Goal: Ask a question

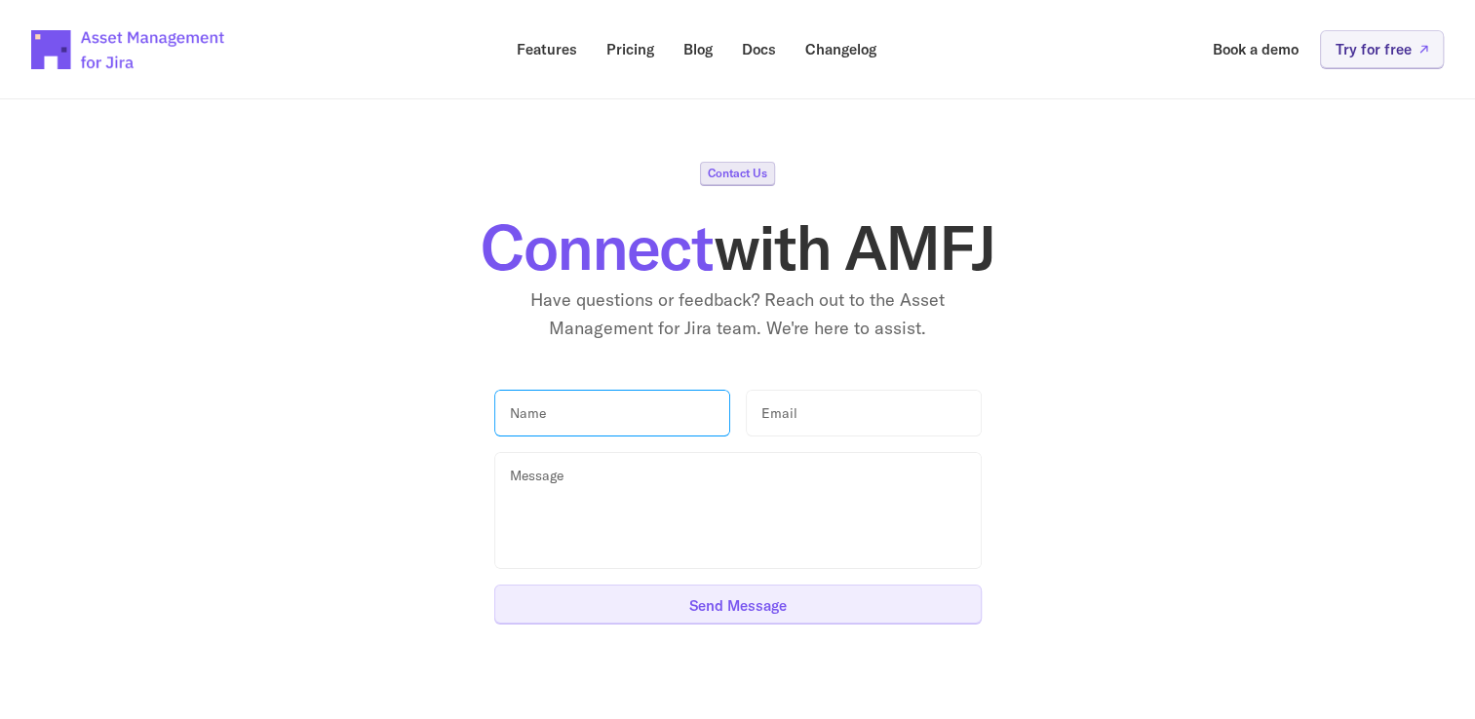
click at [604, 416] on input "text" at bounding box center [612, 414] width 236 height 48
type input "[PERSON_NAME]"
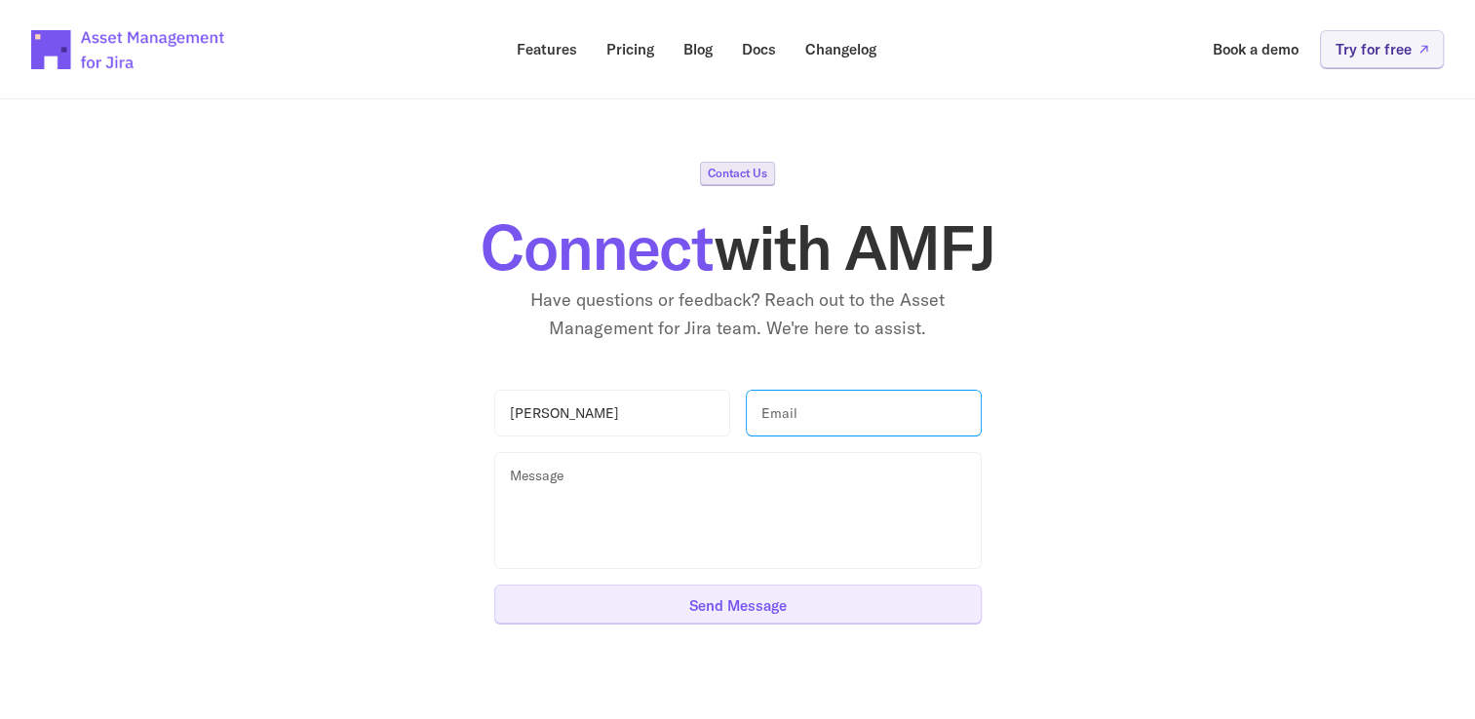
paste input "[PERSON_NAME][EMAIL_ADDRESS][DOMAIN_NAME]"
type input "[PERSON_NAME][EMAIL_ADDRESS][DOMAIN_NAME]"
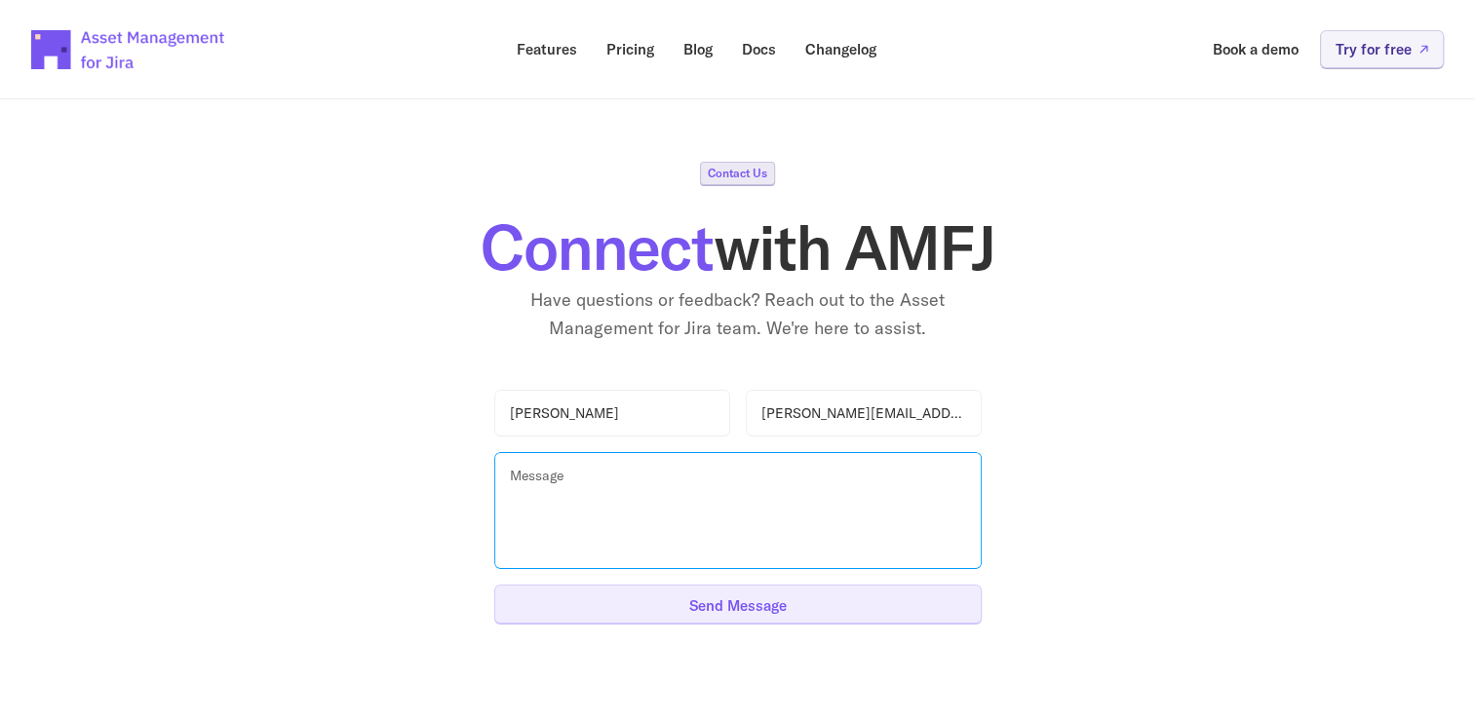
click at [733, 509] on textarea at bounding box center [737, 510] width 487 height 117
click at [838, 485] on textarea at bounding box center [737, 510] width 487 height 117
click at [601, 490] on textarea at bounding box center [737, 510] width 487 height 117
paste textarea "Good morning, When adding a custom field to the portal, would it be possible to…"
type textarea "Good morning, When adding a custom field to the portal, would it be possible to…"
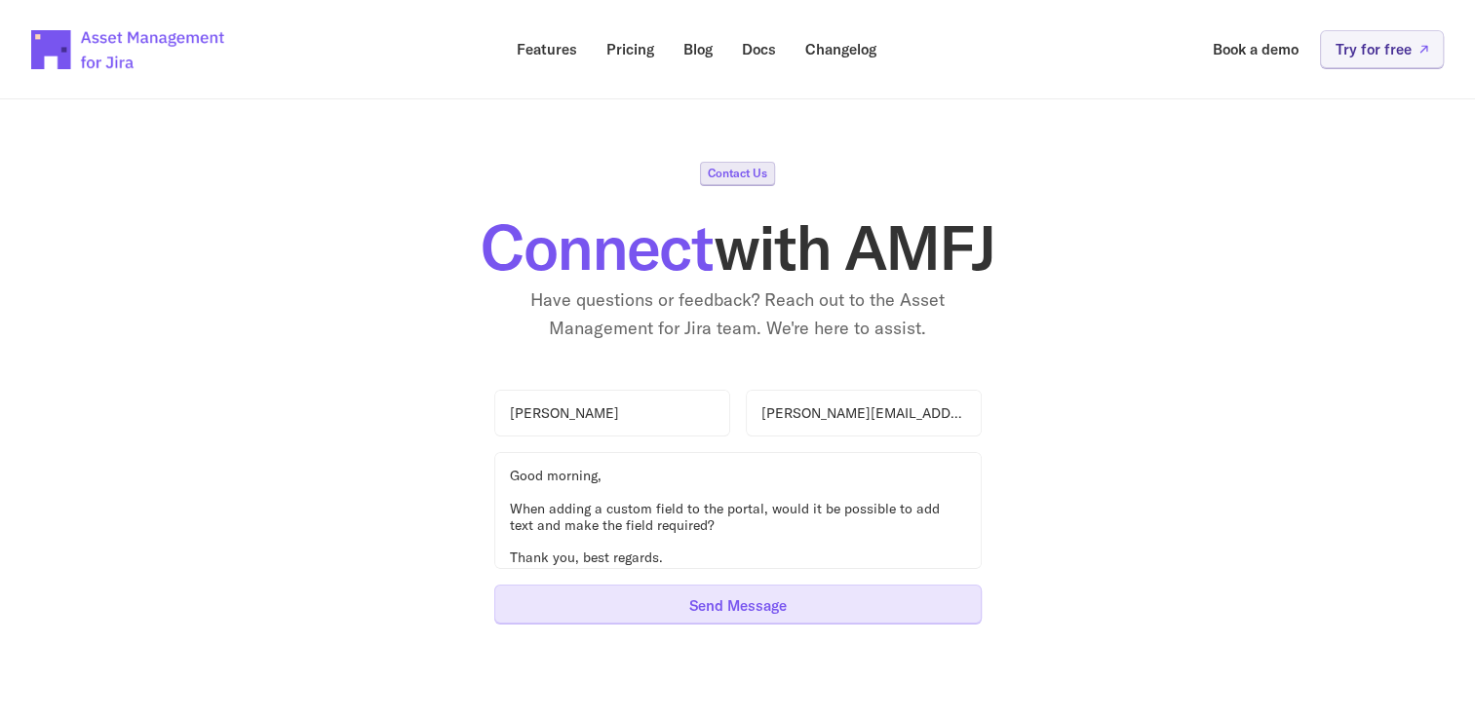
click at [786, 604] on p "Send Message" at bounding box center [737, 605] width 97 height 15
click at [750, 607] on p "Thank you" at bounding box center [738, 605] width 70 height 15
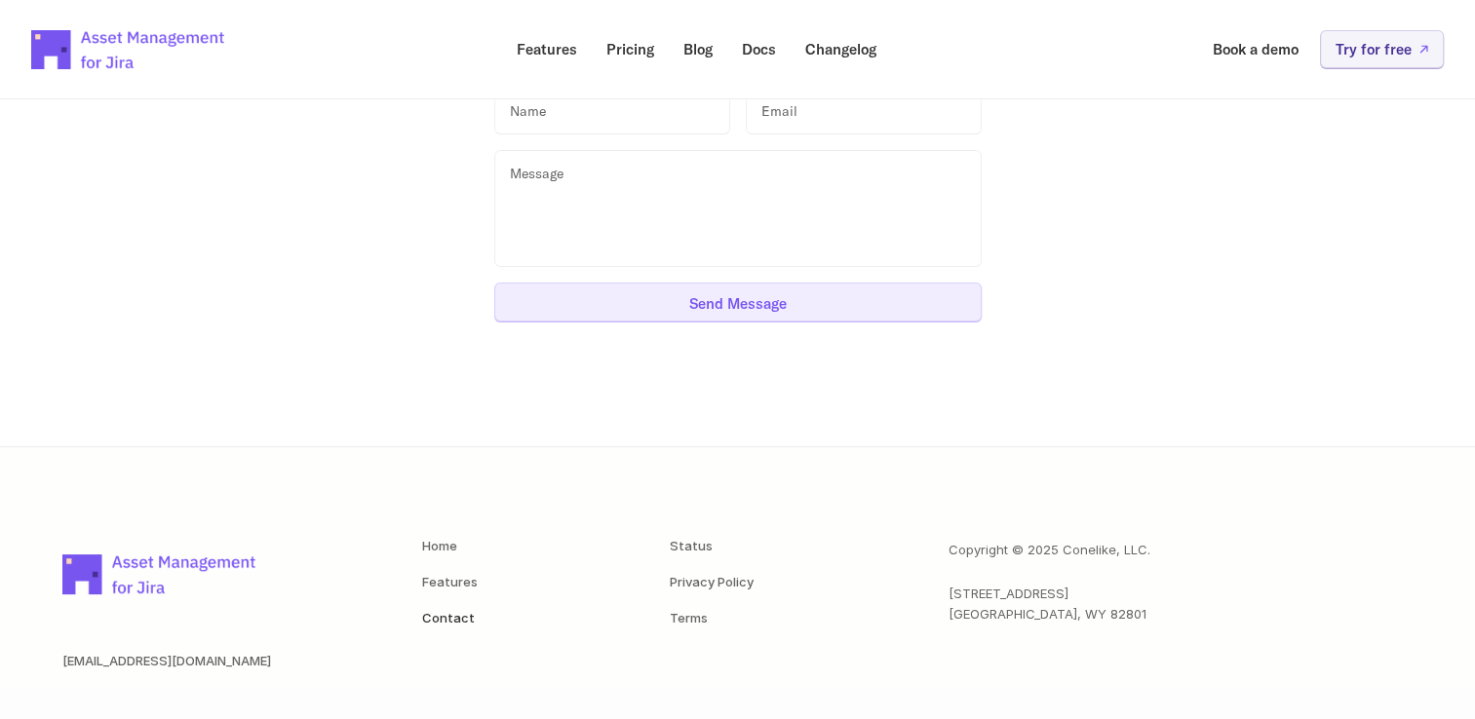
scroll to position [363, 0]
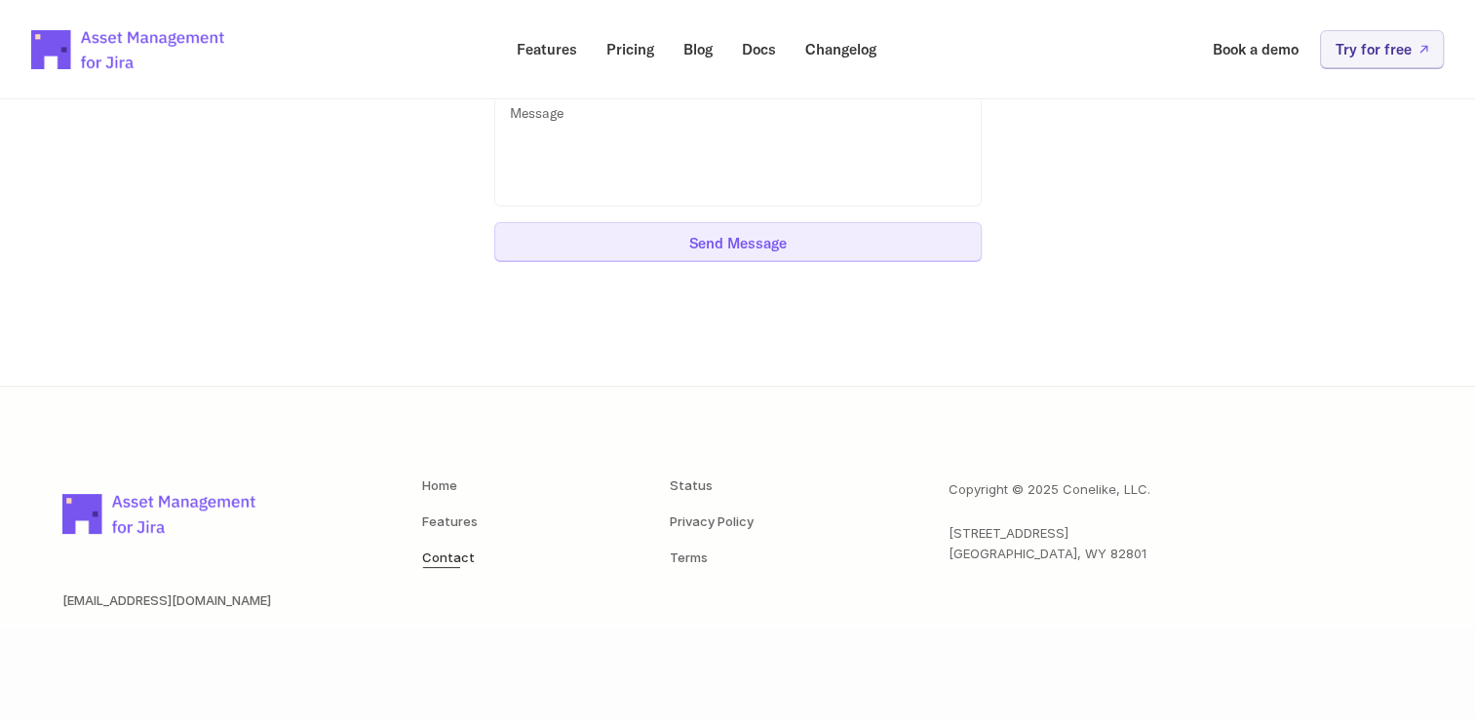
click at [460, 556] on link "Contact" at bounding box center [448, 558] width 53 height 16
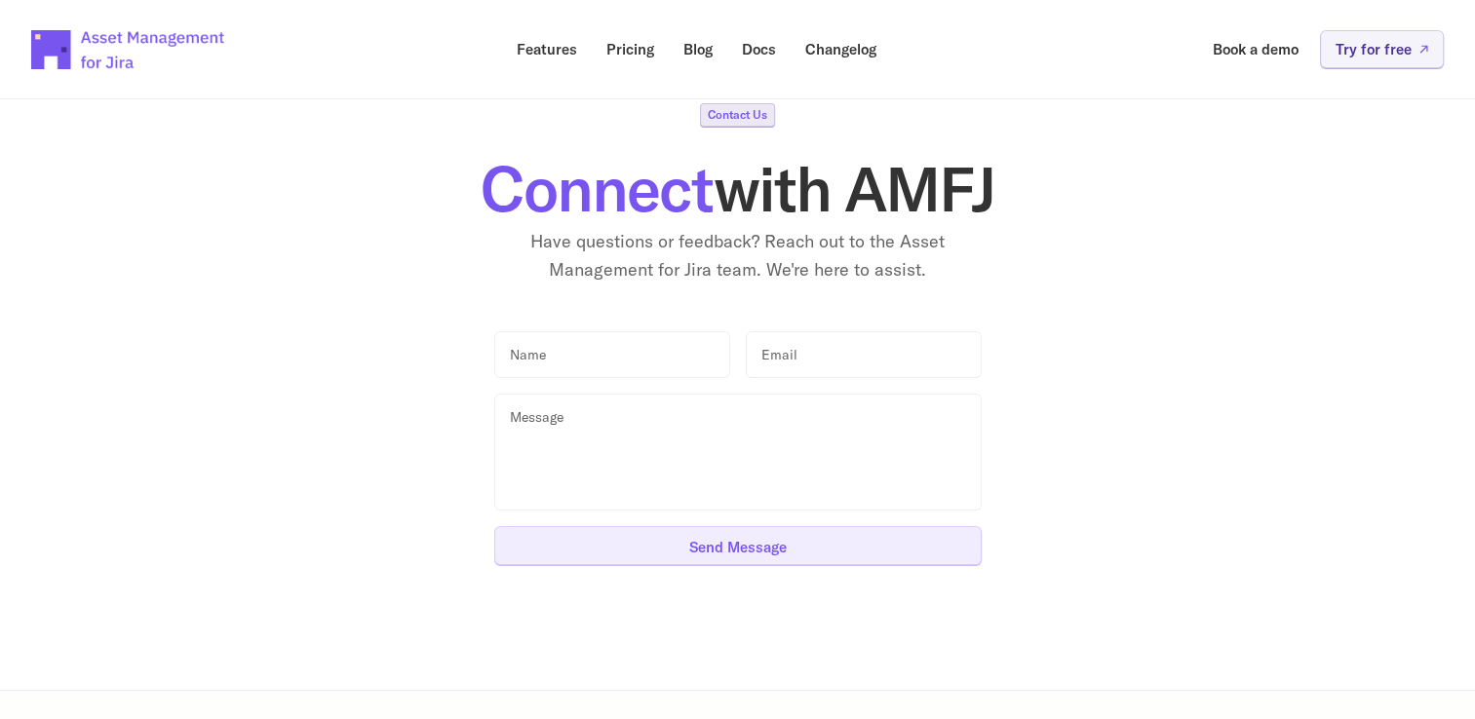
scroll to position [0, 0]
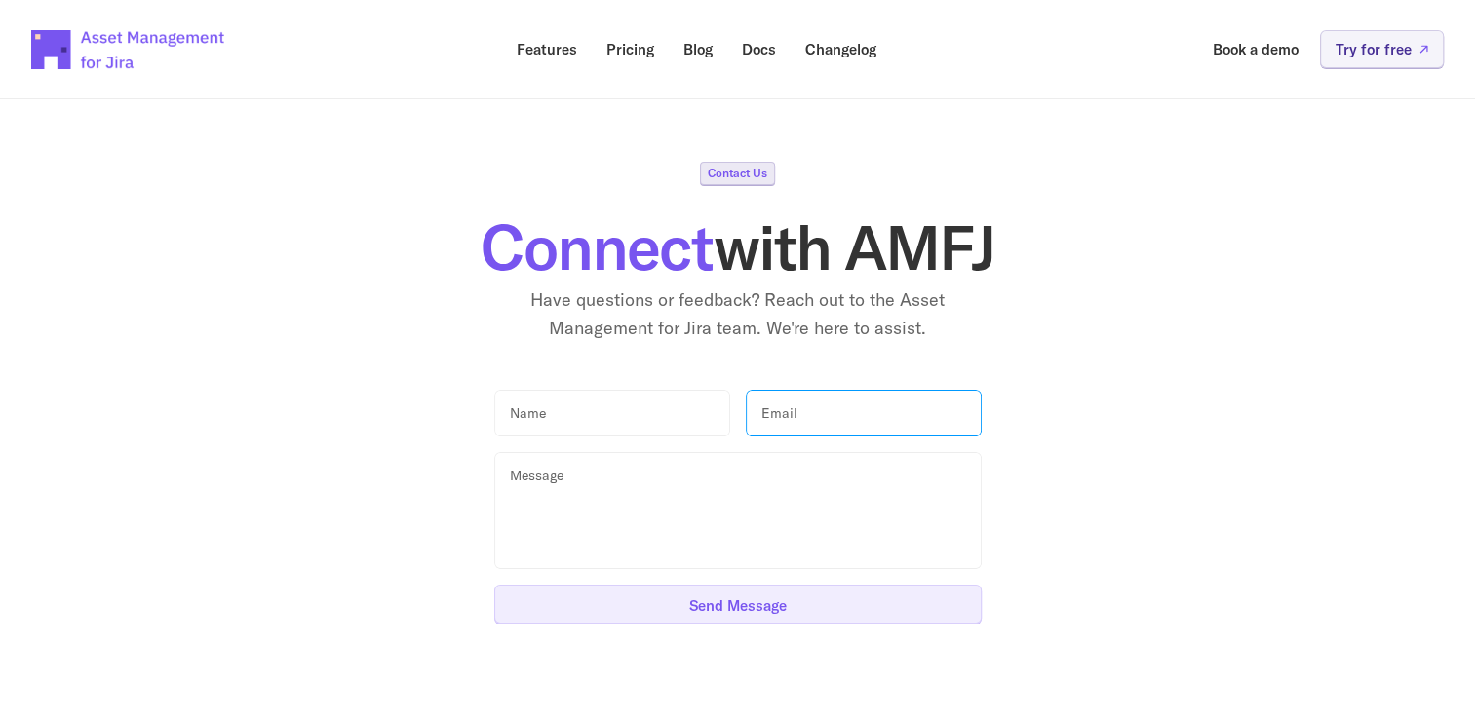
click at [849, 405] on input "email" at bounding box center [864, 414] width 236 height 48
